Goal: Transaction & Acquisition: Purchase product/service

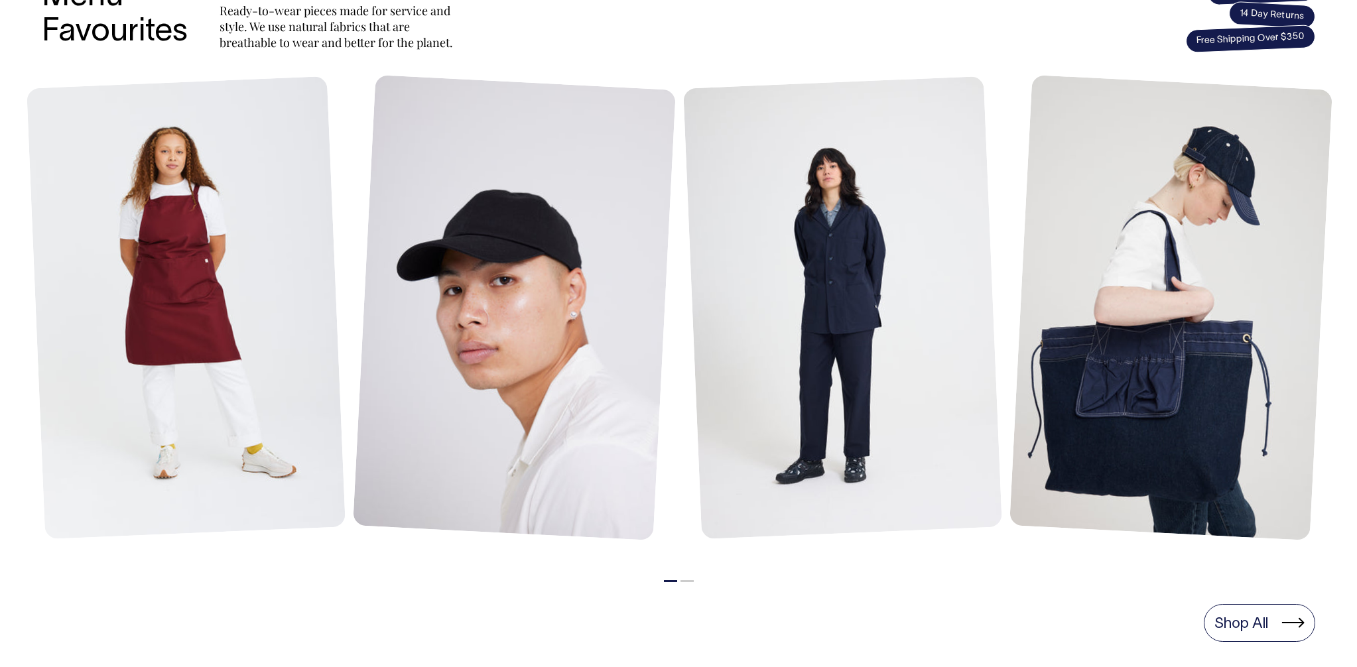
scroll to position [588, 0]
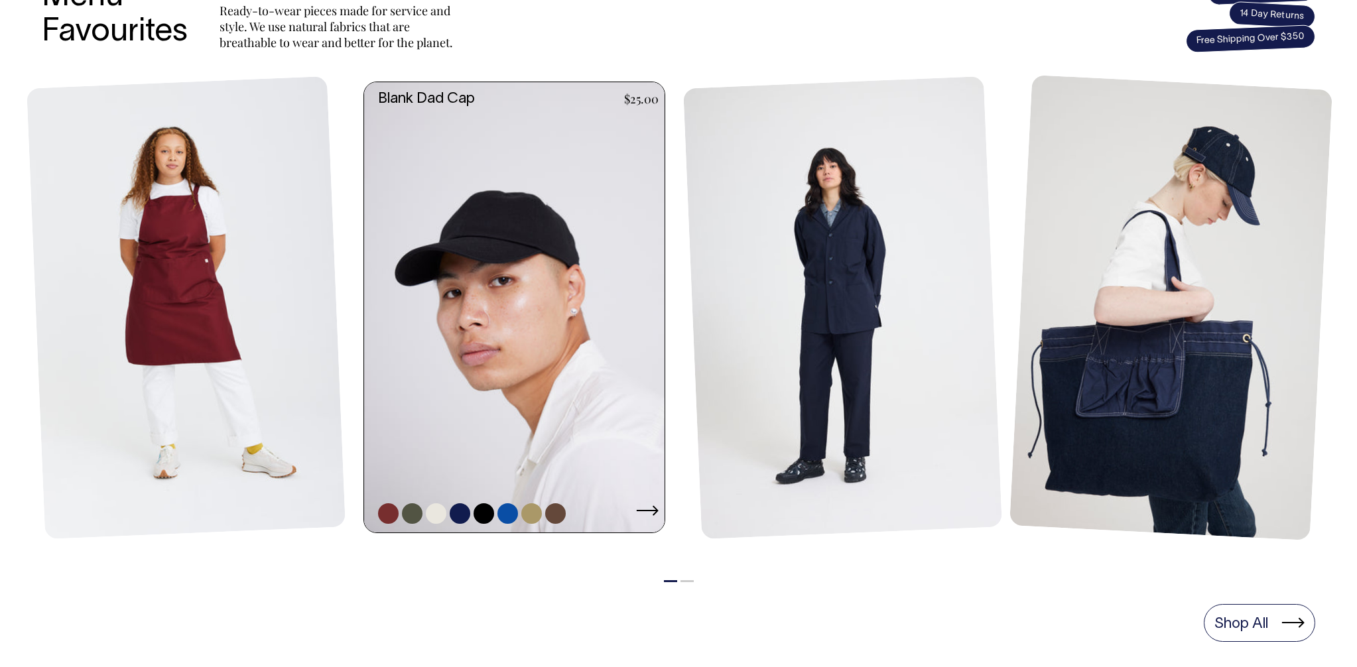
click at [511, 511] on link at bounding box center [507, 513] width 21 height 21
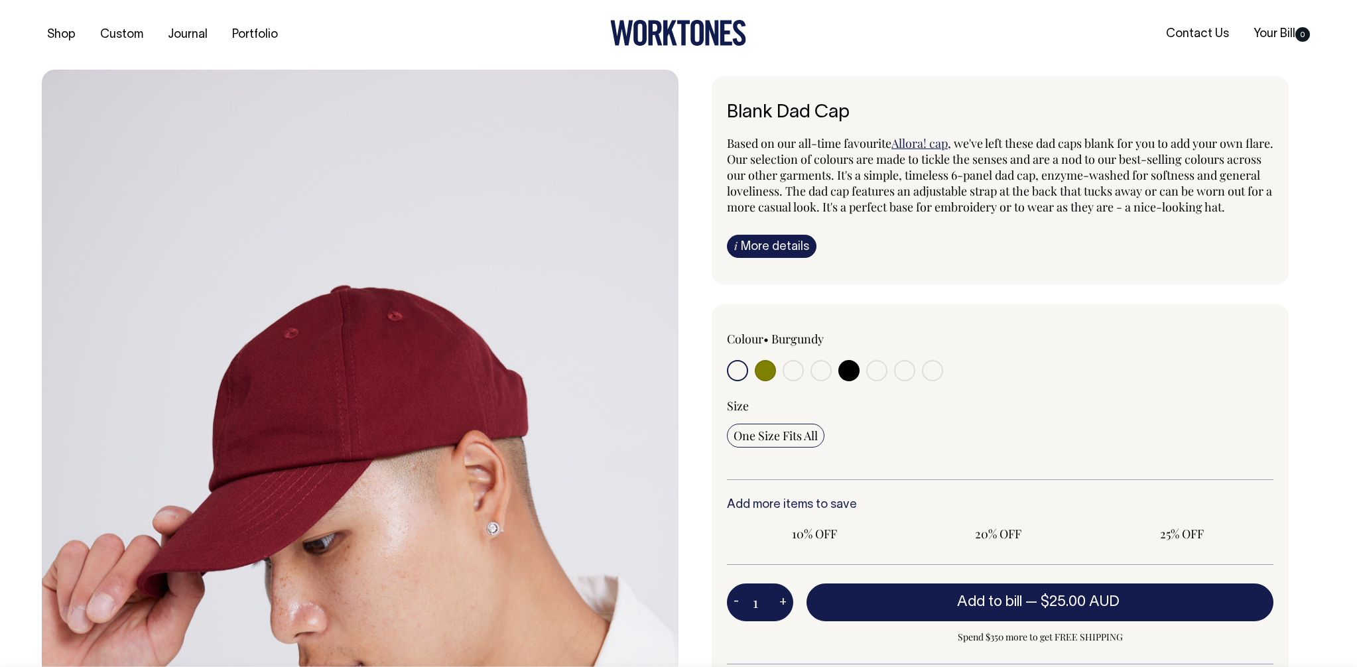
radio input "true"
select select "Worker Blue"
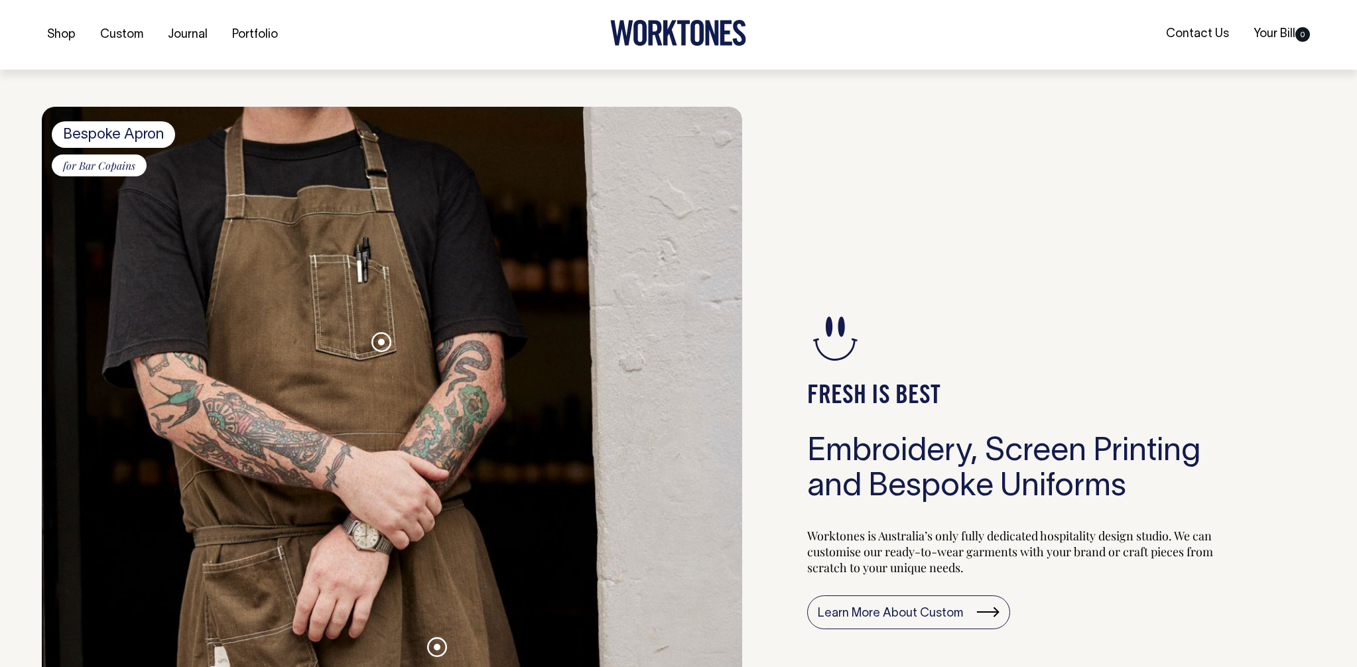
scroll to position [1224, 0]
click at [1240, 364] on div "FRESH IS BEST Embroidery, Screen Printing and Bespoke Uniforms Worktones is Aus…" at bounding box center [1028, 469] width 573 height 726
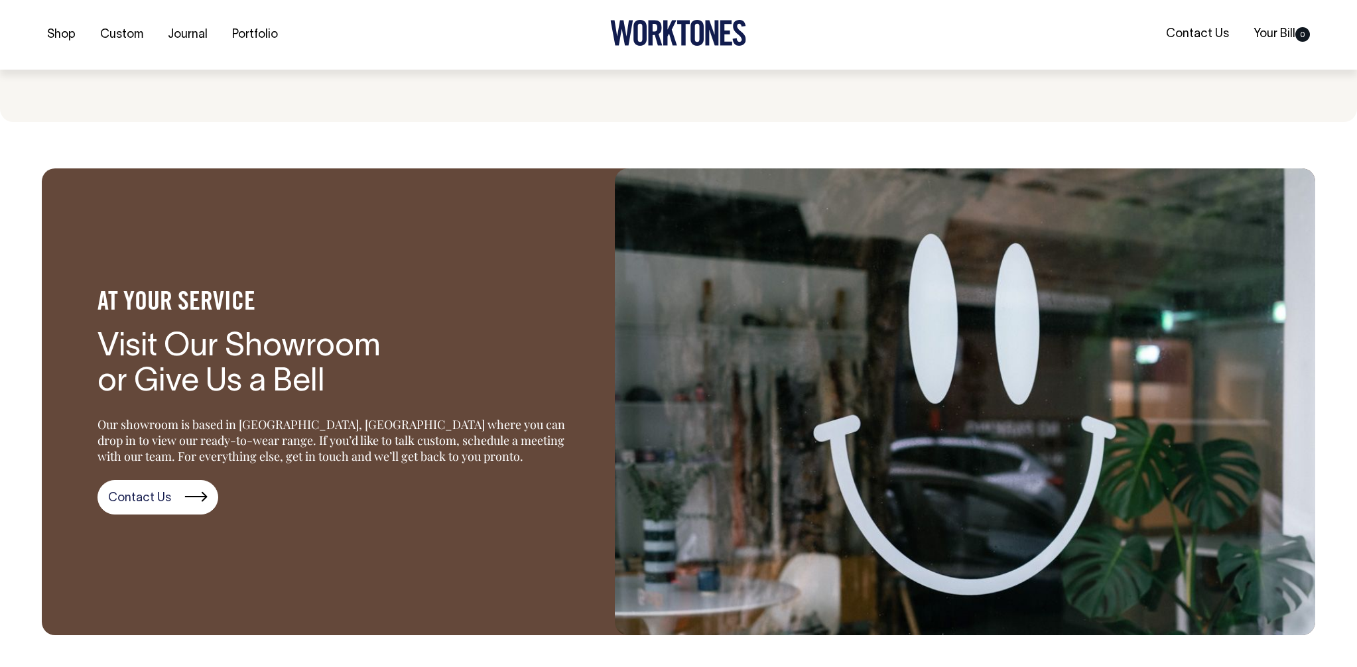
scroll to position [1988, 0]
